Goal: Check status: Check status

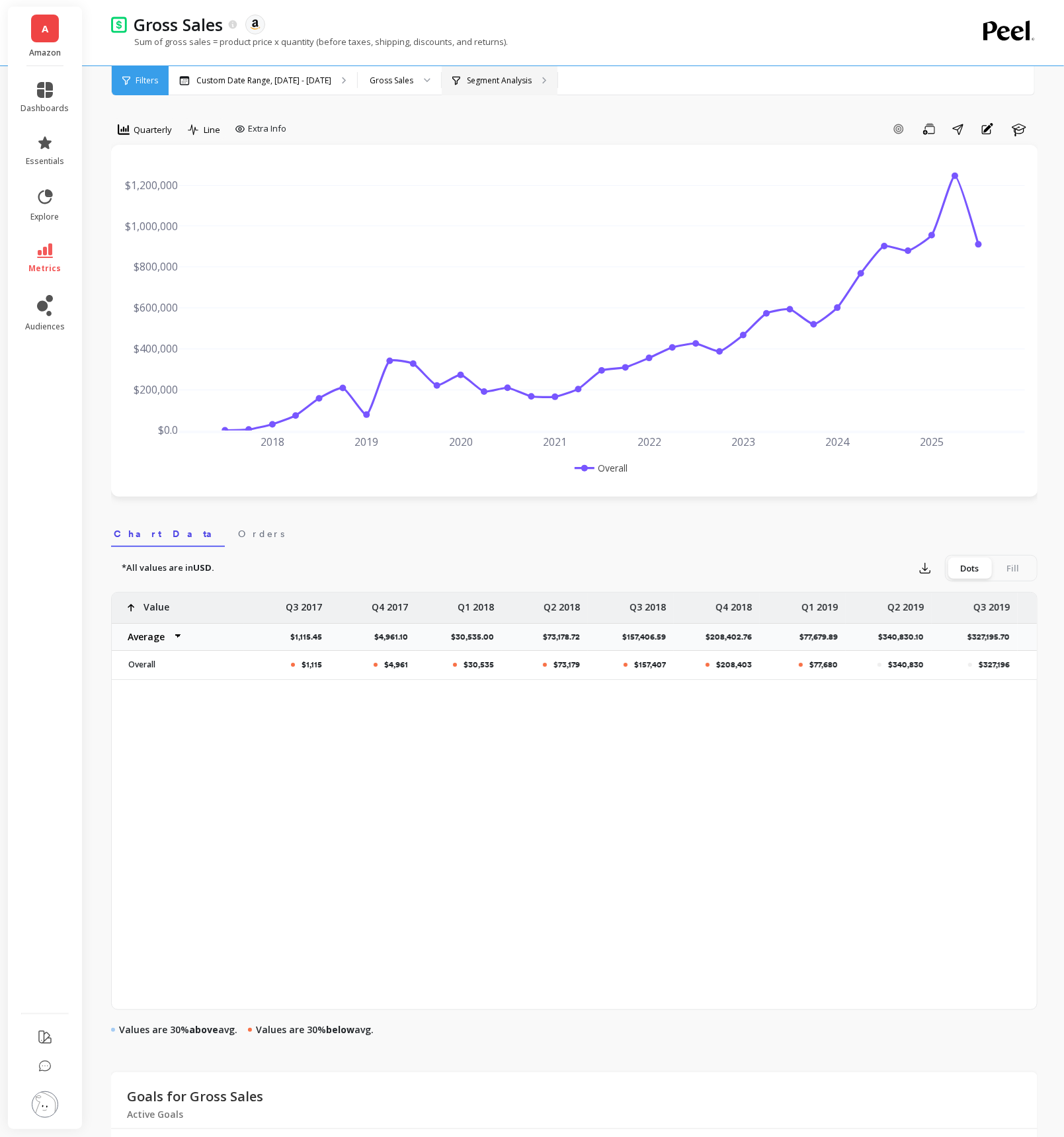
click at [460, 82] on icon at bounding box center [457, 81] width 8 height 10
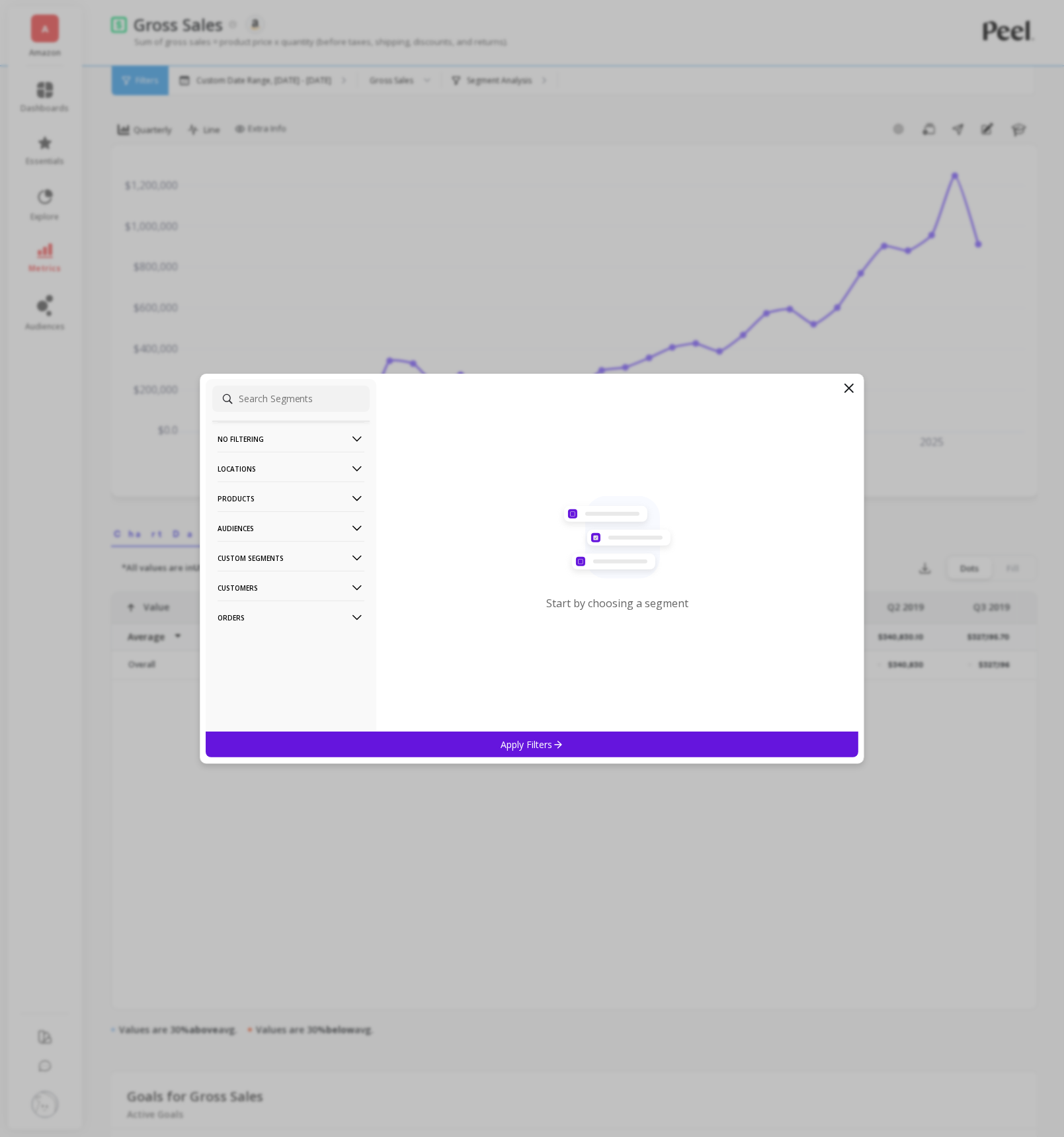
click at [325, 497] on p "Products" at bounding box center [291, 498] width 147 height 34
click at [274, 526] on div "ASIN" at bounding box center [291, 524] width 158 height 21
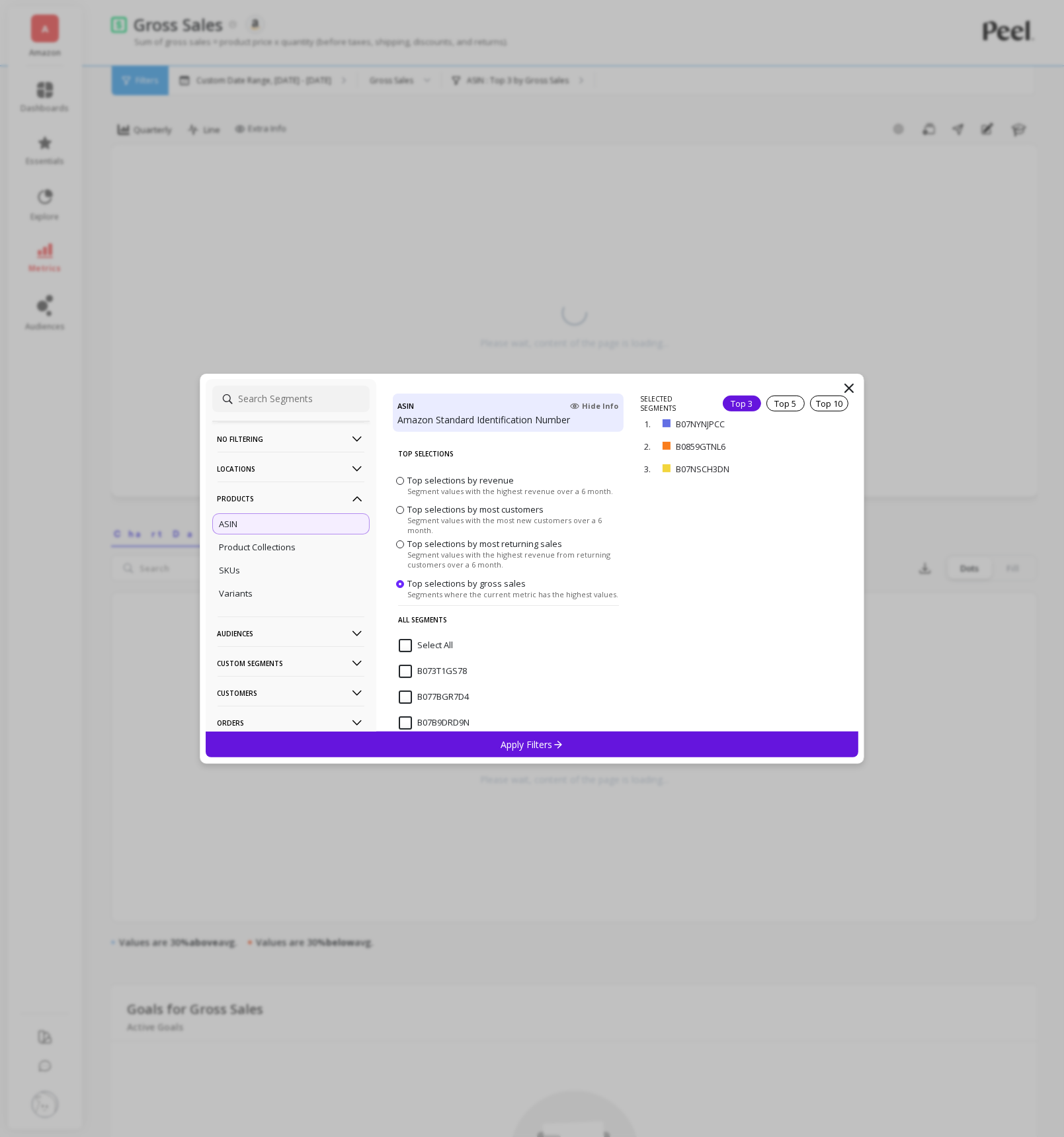
scroll to position [104, 0]
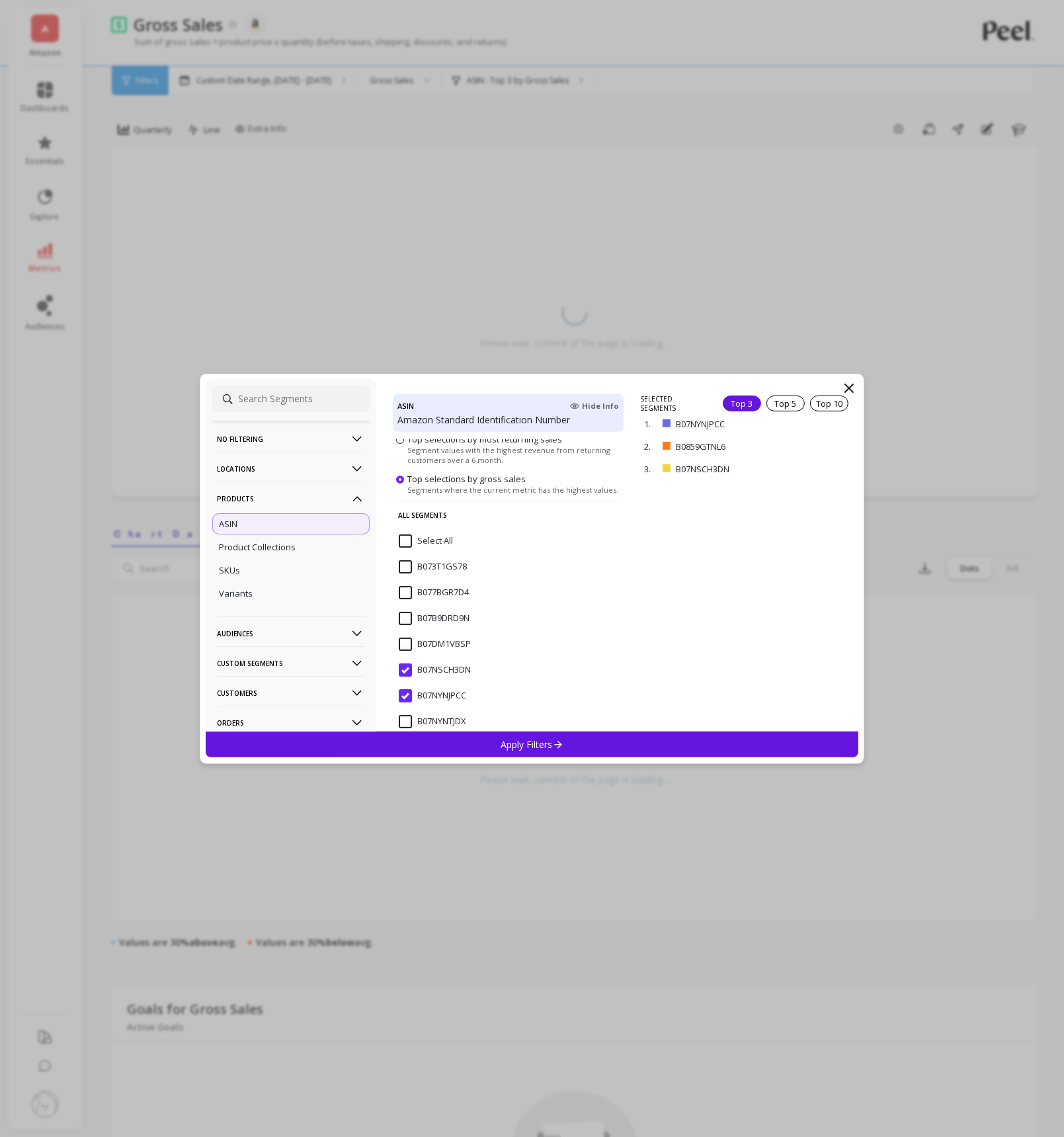
click at [409, 671] on input "B07NSCH3DN" at bounding box center [435, 671] width 72 height 14
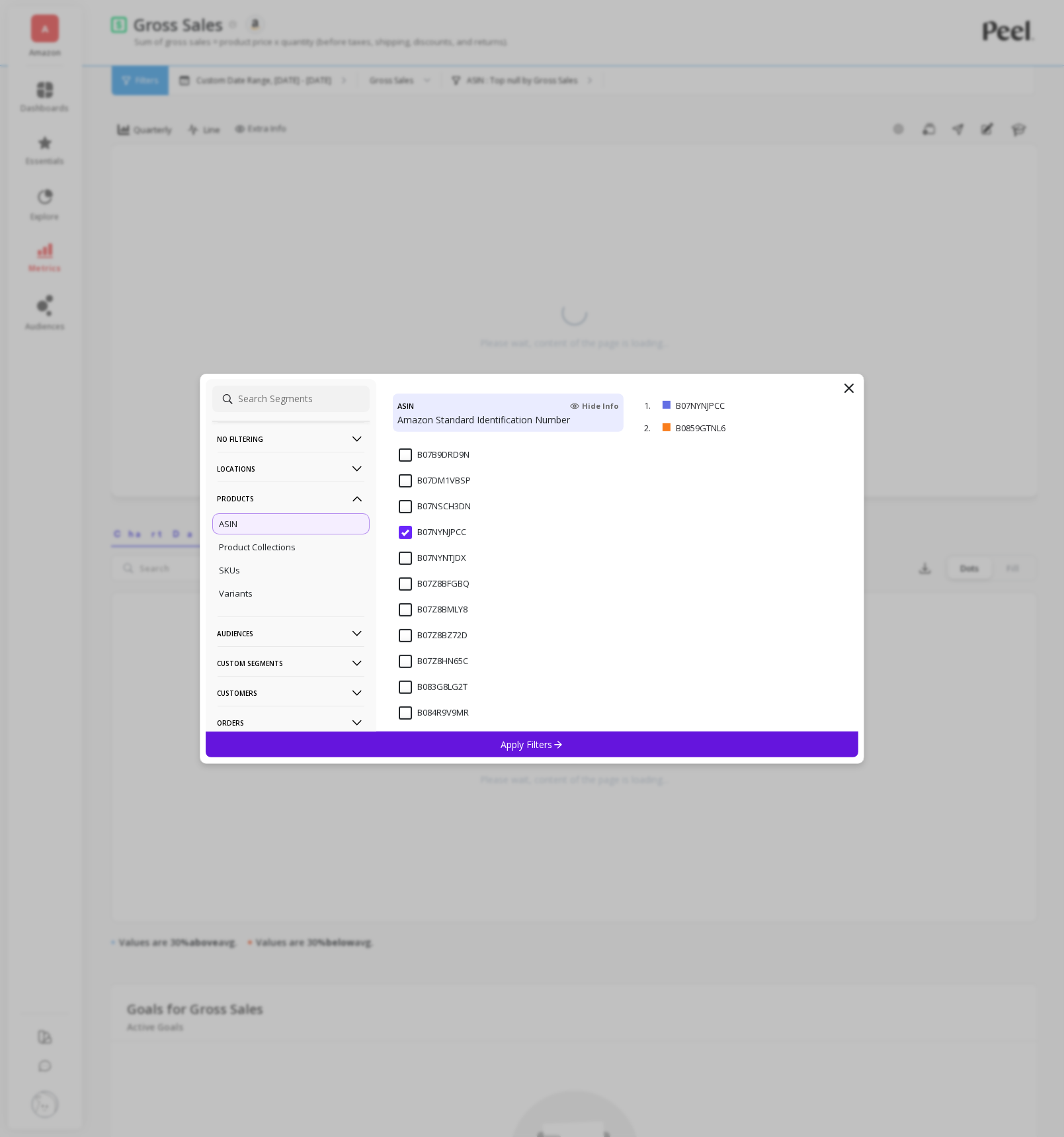
scroll to position [306, 0]
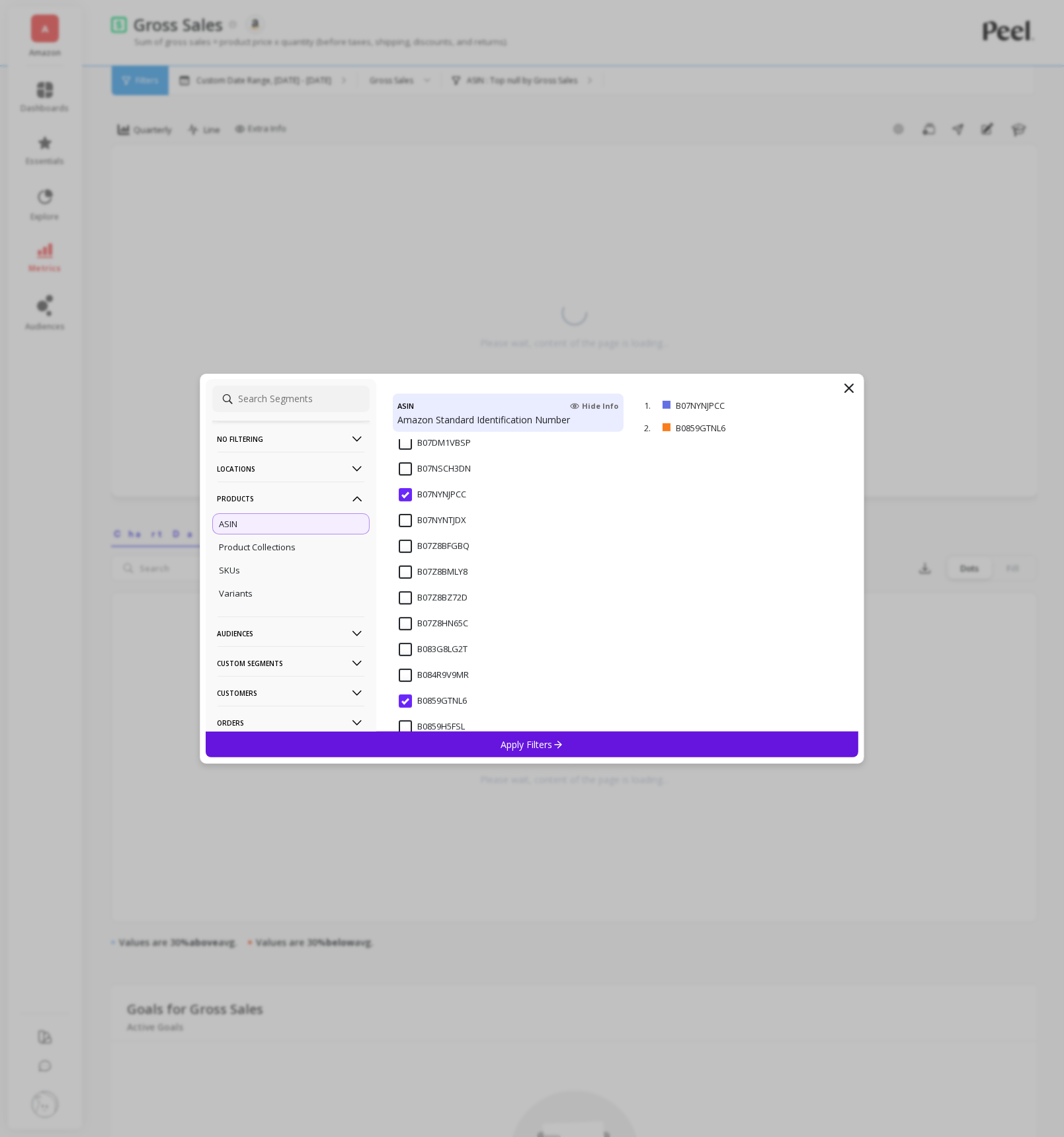
click at [410, 699] on input "B0859GTNL6" at bounding box center [433, 701] width 68 height 14
click at [444, 735] on div "Apply Filters" at bounding box center [532, 744] width 653 height 25
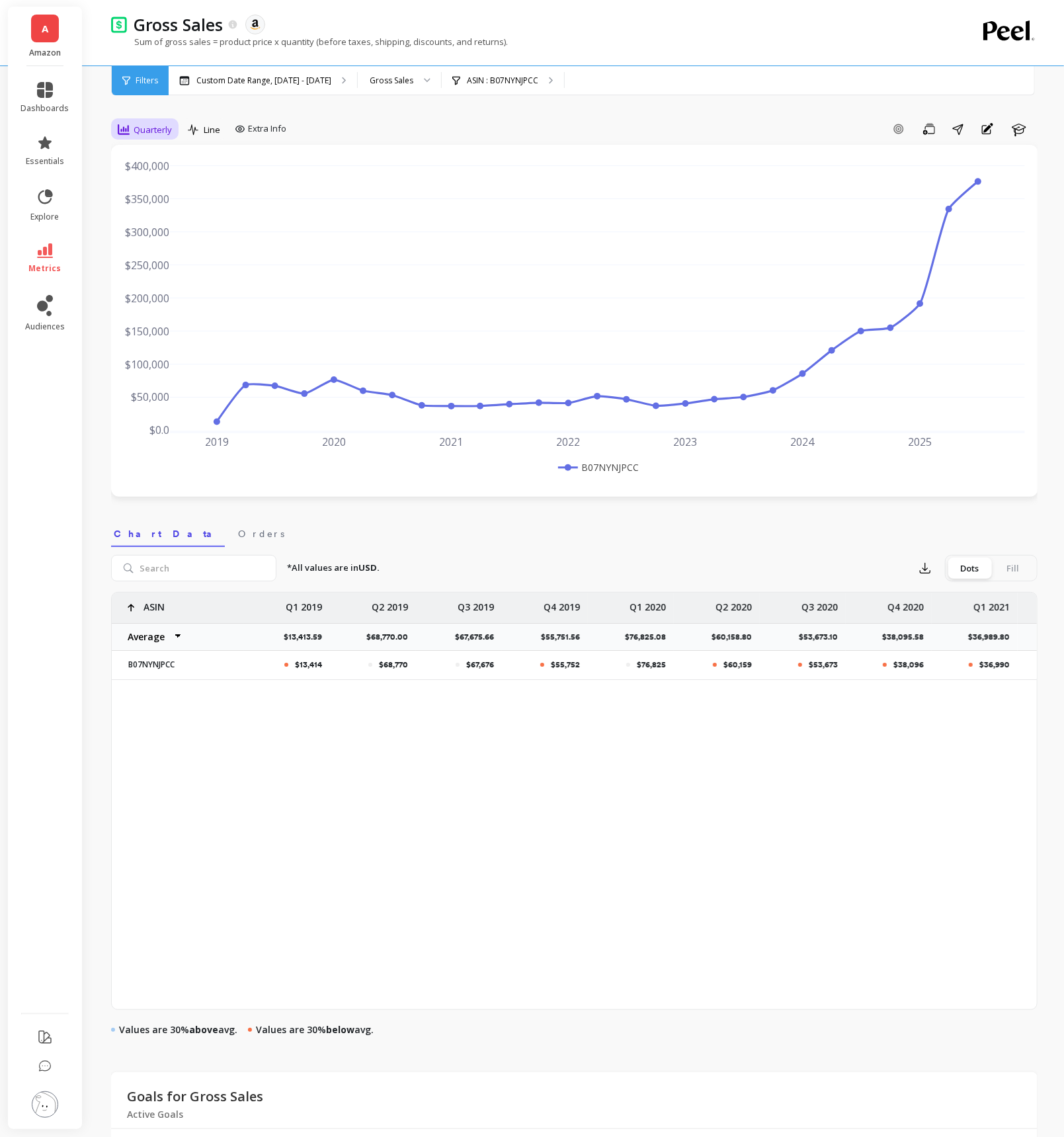
click at [164, 128] on span "Quarterly" at bounding box center [152, 129] width 38 height 13
click at [157, 248] on div "6-week rolling" at bounding box center [161, 258] width 92 height 23
